Goal: Information Seeking & Learning: Learn about a topic

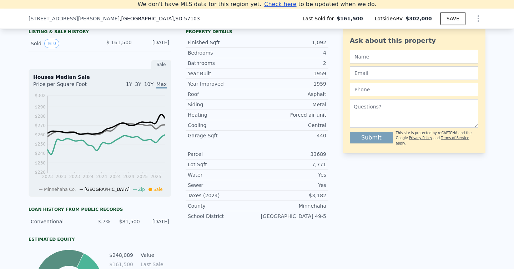
scroll to position [178, 0]
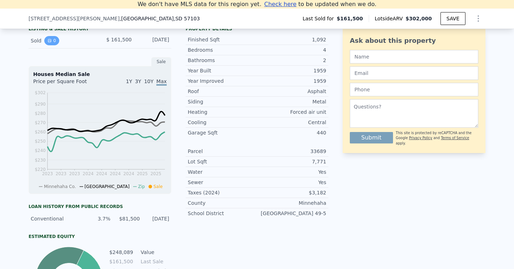
click at [49, 42] on icon "View historical data" at bounding box center [49, 41] width 4 height 4
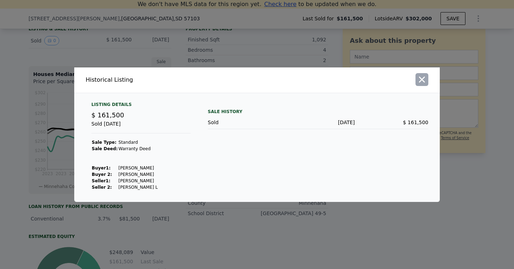
click at [426, 81] on icon "button" at bounding box center [422, 80] width 10 height 10
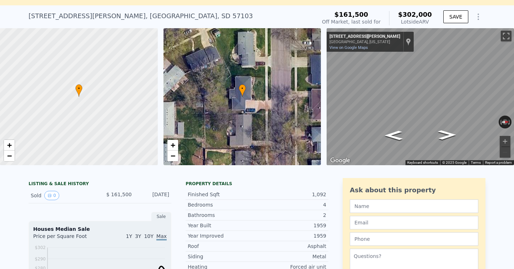
scroll to position [32, 0]
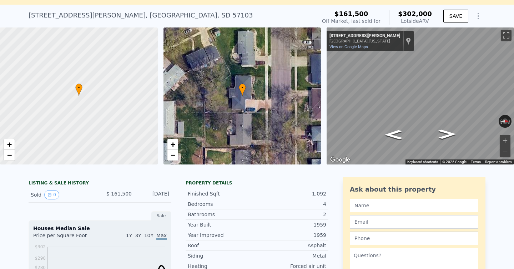
click at [123, 132] on div at bounding box center [78, 96] width 189 height 164
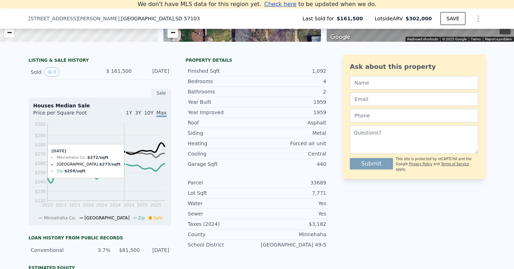
scroll to position [141, 0]
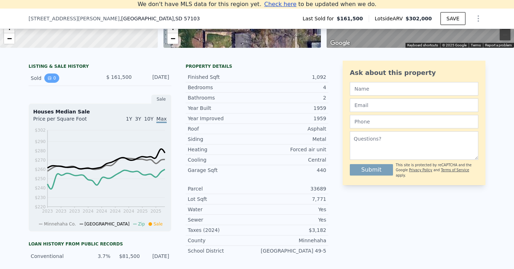
click at [51, 80] on icon "View historical data" at bounding box center [49, 78] width 4 height 4
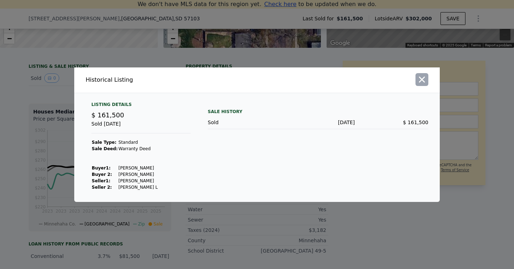
click at [421, 78] on icon "button" at bounding box center [422, 79] width 6 height 6
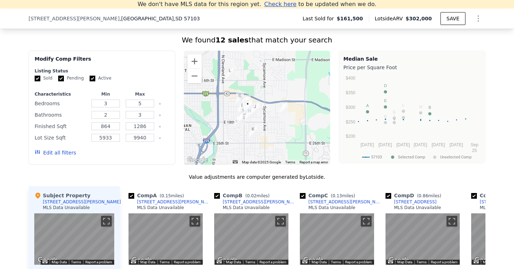
scroll to position [504, 0]
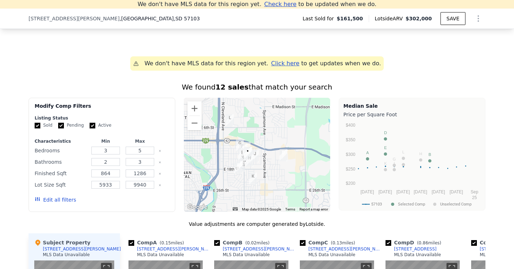
click at [57, 199] on button "Edit all filters" at bounding box center [55, 199] width 41 height 7
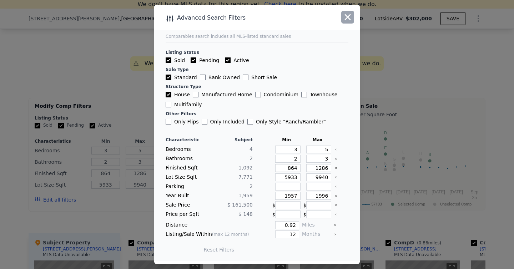
click at [345, 16] on icon "button" at bounding box center [347, 17] width 10 height 10
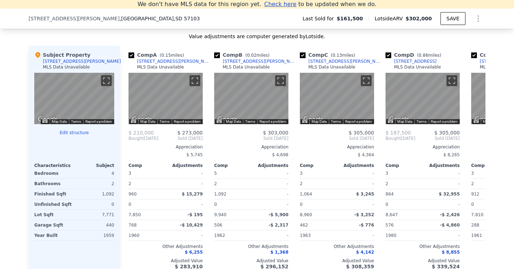
scroll to position [697, 0]
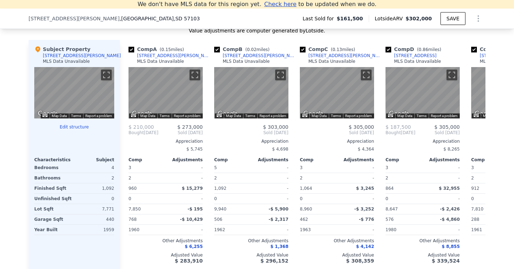
click at [69, 127] on button "Edit structure" at bounding box center [74, 127] width 80 height 6
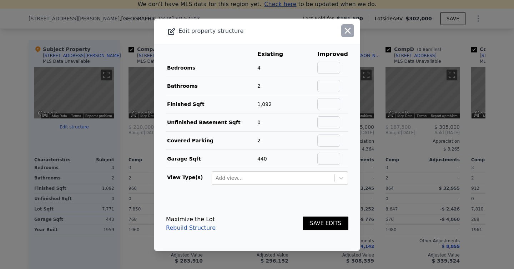
click at [346, 27] on icon "button" at bounding box center [347, 31] width 10 height 10
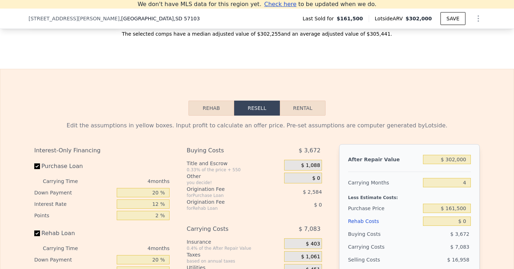
scroll to position [956, 0]
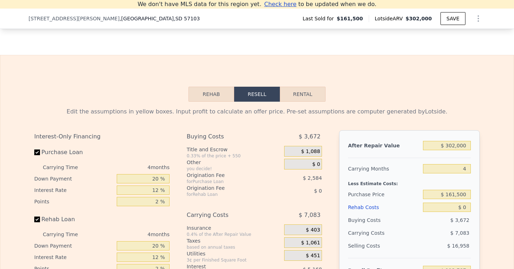
click at [230, 100] on button "Rehab" at bounding box center [211, 94] width 46 height 15
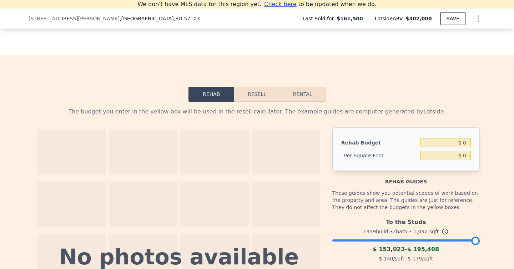
click at [258, 96] on button "Resell" at bounding box center [256, 94] width 45 height 15
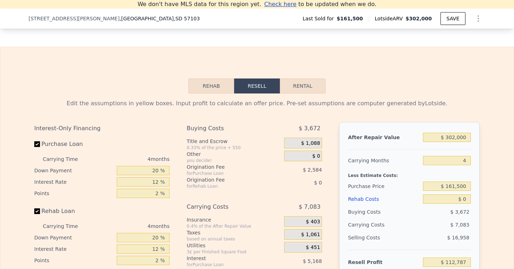
scroll to position [966, 0]
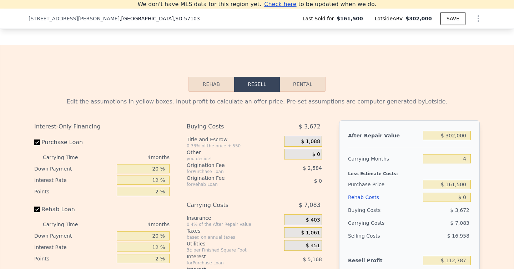
click at [296, 85] on button "Rental" at bounding box center [303, 84] width 46 height 15
select select "30"
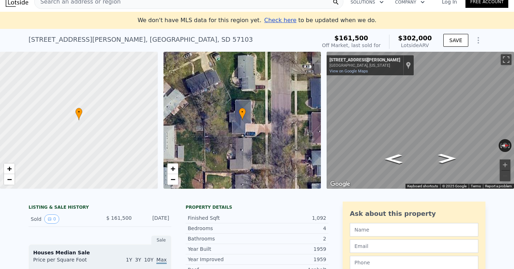
scroll to position [0, 0]
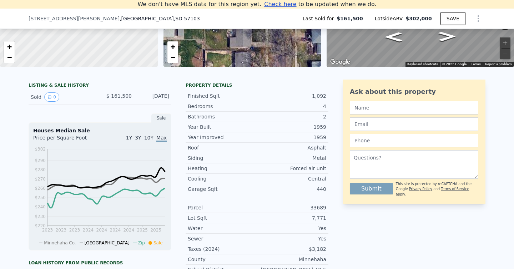
scroll to position [130, 0]
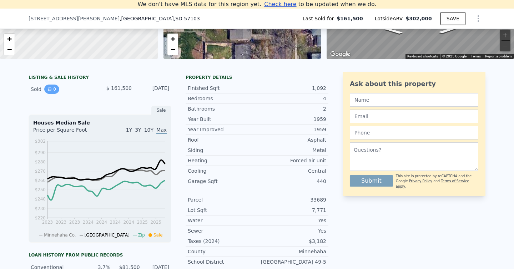
click at [54, 90] on button "0" at bounding box center [51, 89] width 15 height 9
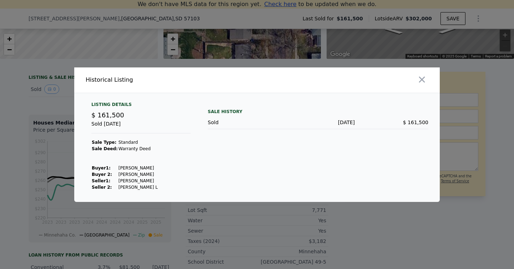
click at [56, 106] on div at bounding box center [257, 134] width 514 height 269
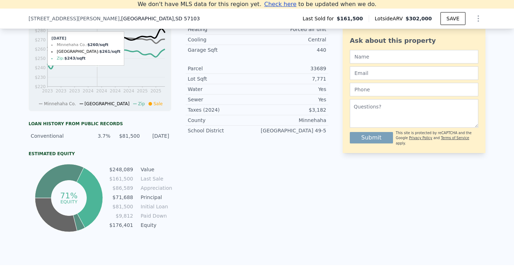
scroll to position [269, 0]
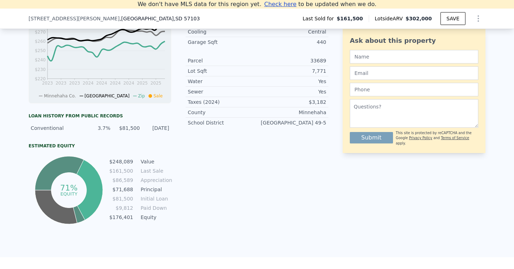
click at [93, 114] on div "Loan history from public records" at bounding box center [100, 116] width 143 height 6
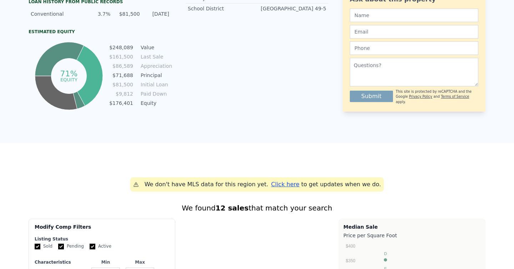
scroll to position [0, 0]
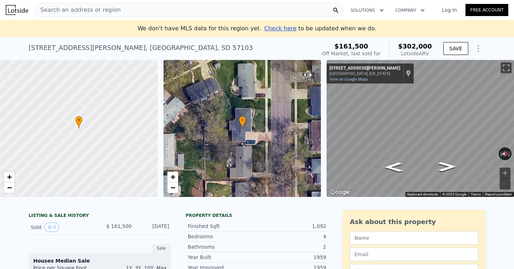
click at [110, 43] on div "[STREET_ADDRESS][PERSON_NAME]" at bounding box center [141, 48] width 224 height 10
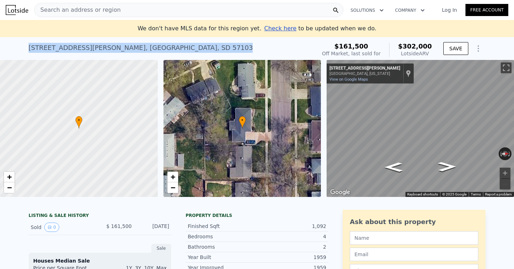
click at [110, 43] on div "[STREET_ADDRESS][PERSON_NAME]" at bounding box center [141, 48] width 224 height 10
copy div "[STREET_ADDRESS][PERSON_NAME] Sold [DATE] for $161,500 (~ARV $302k )"
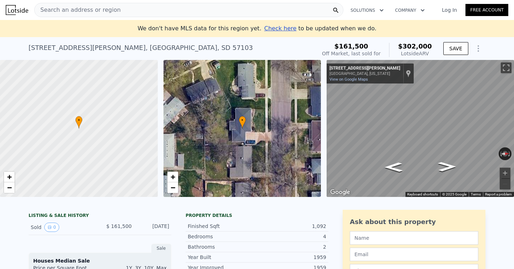
click at [475, 49] on icon "Show Options" at bounding box center [478, 48] width 9 height 9
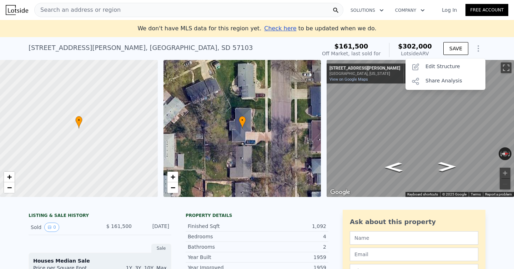
click at [475, 49] on icon "Show Options" at bounding box center [478, 48] width 9 height 9
